Goal: Communication & Community: Answer question/provide support

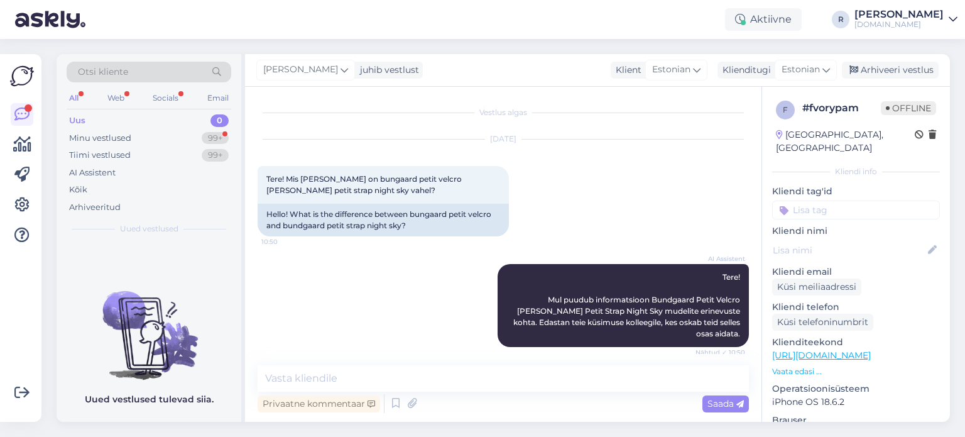
scroll to position [60, 0]
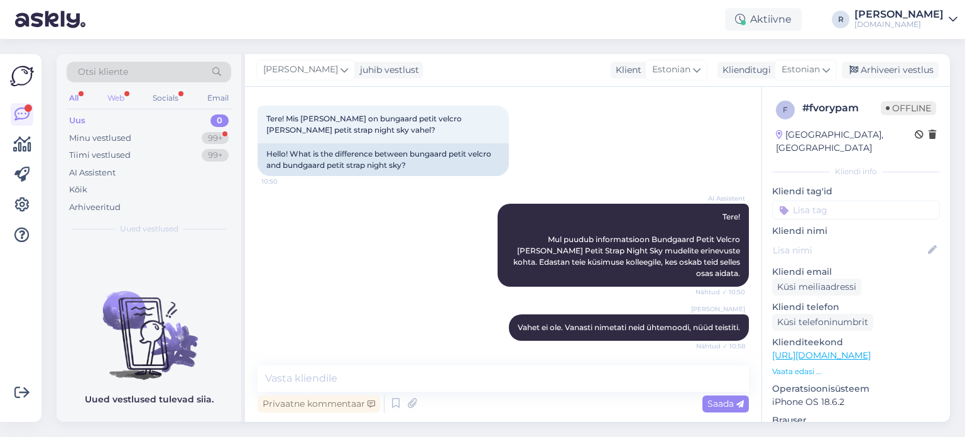
click at [118, 97] on div "Web" at bounding box center [116, 98] width 22 height 16
click at [160, 94] on div "Socials" at bounding box center [166, 98] width 31 height 16
click at [80, 125] on div "Uus" at bounding box center [77, 120] width 16 height 13
click at [77, 141] on div "Minu vestlused" at bounding box center [100, 138] width 62 height 13
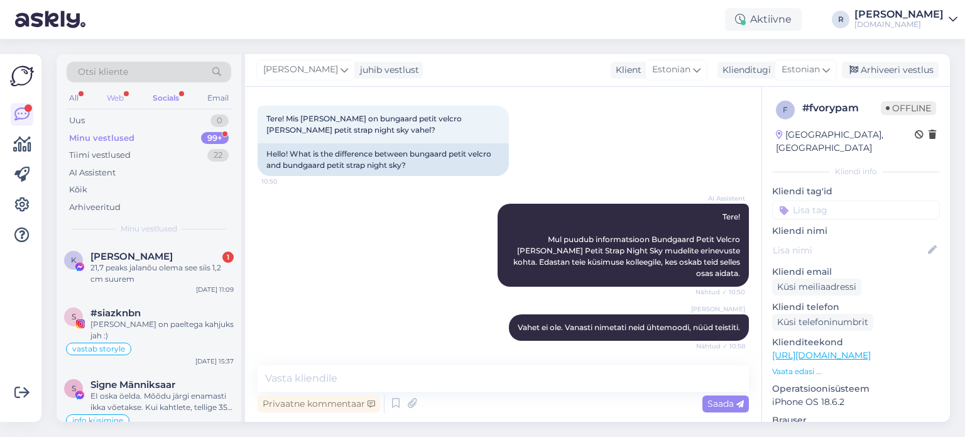
click at [126, 93] on div "Web" at bounding box center [115, 98] width 22 height 16
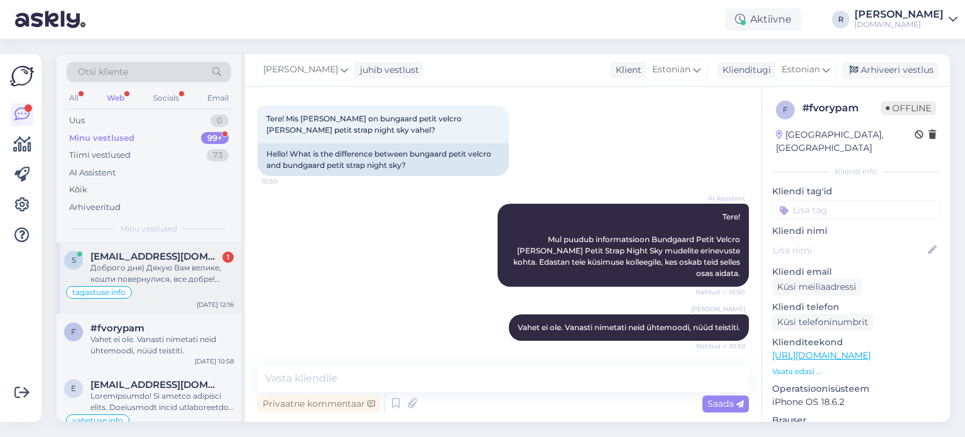
click at [192, 265] on div "Доброго дня) Дякую Вам велике, кошти повернулися, все добре! Вибачте, що так до…" at bounding box center [162, 273] width 143 height 23
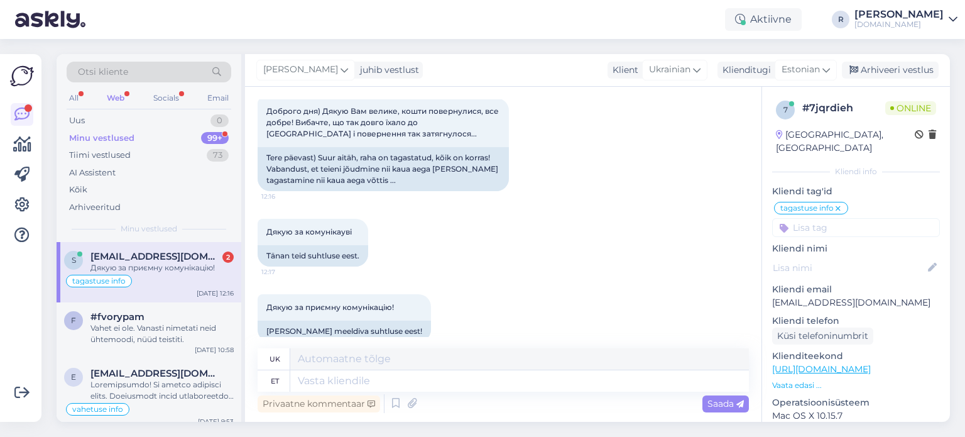
scroll to position [6753, 0]
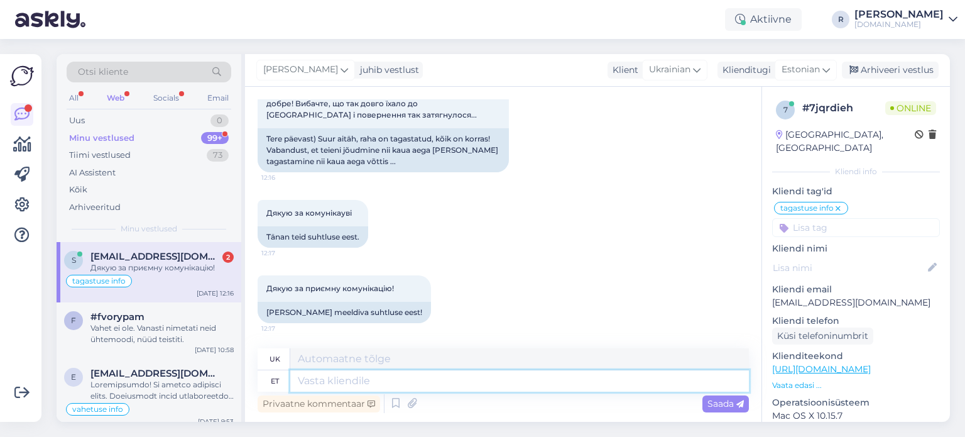
click at [397, 384] on textarea at bounding box center [519, 380] width 459 height 21
type textarea "Pole vi"
type textarea "Жоден"
type textarea "Pole viga. AI"
type textarea "Без проблем."
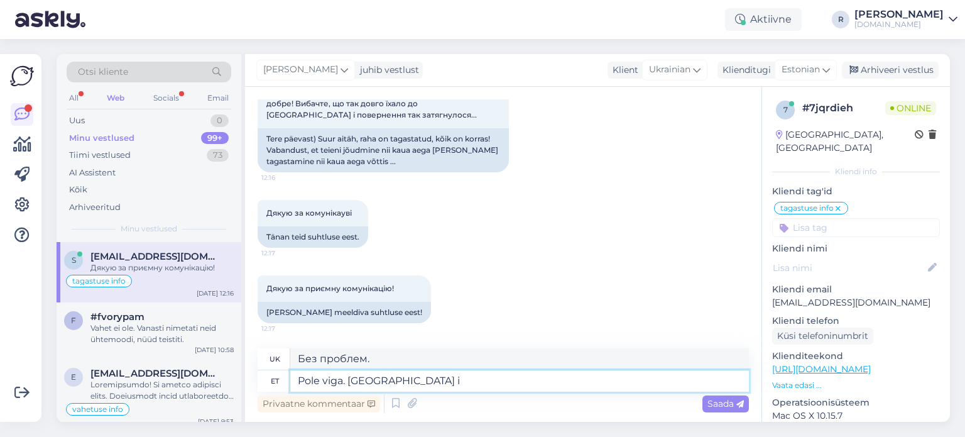
type textarea "Pole viga. AItäh in"
type textarea "Нема за що. Дякую."
type textarea "Pole viga. AItäh info ee"
type textarea "Немає проблем. Інформація про ШІ"
type textarea "Pole viga. AItäh info eest!"
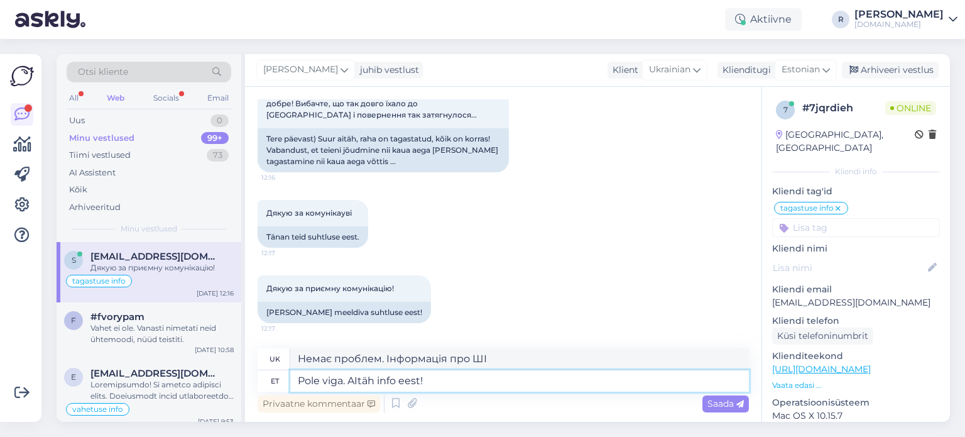
type textarea "Без проблем. Дякую за інформацію!"
type textarea "Pole viga. AItäh info eest!"
click at [723, 404] on span "Saada" at bounding box center [726, 403] width 36 height 11
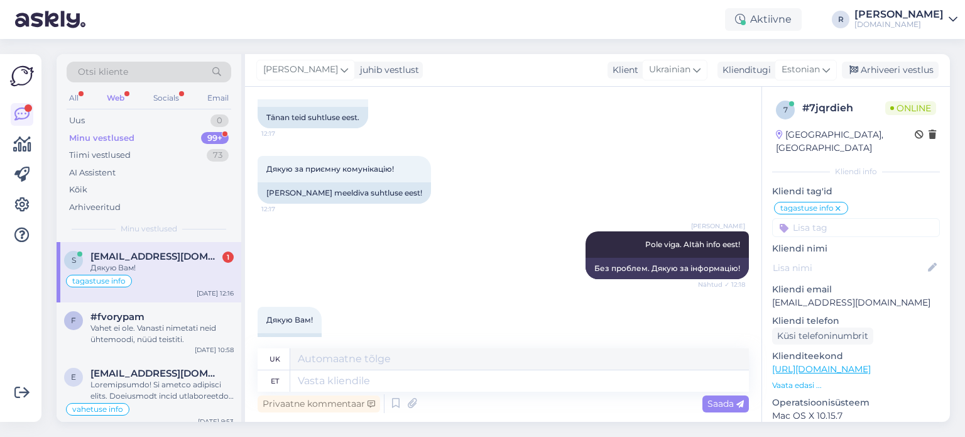
scroll to position [6904, 0]
